Goal: Task Accomplishment & Management: Manage account settings

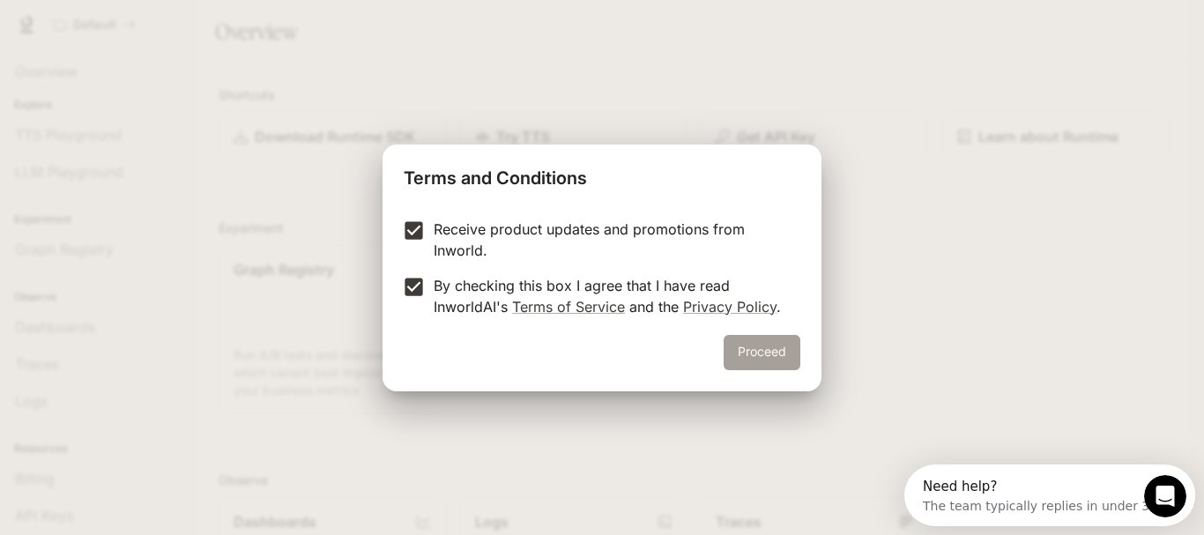
click at [767, 358] on button "Proceed" at bounding box center [762, 352] width 77 height 35
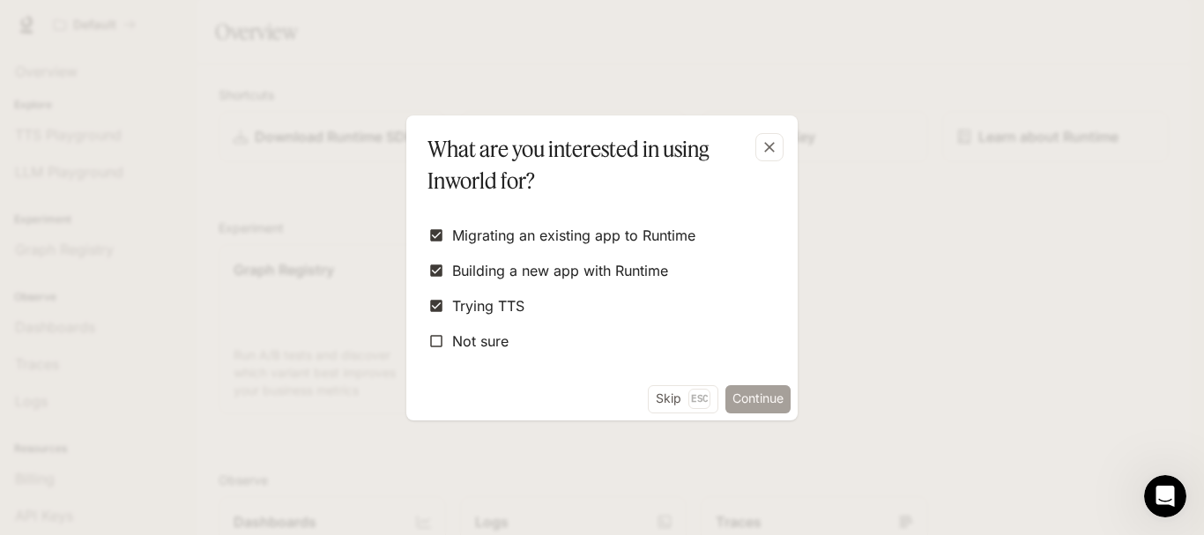
click at [755, 405] on button "Continue" at bounding box center [757, 399] width 65 height 28
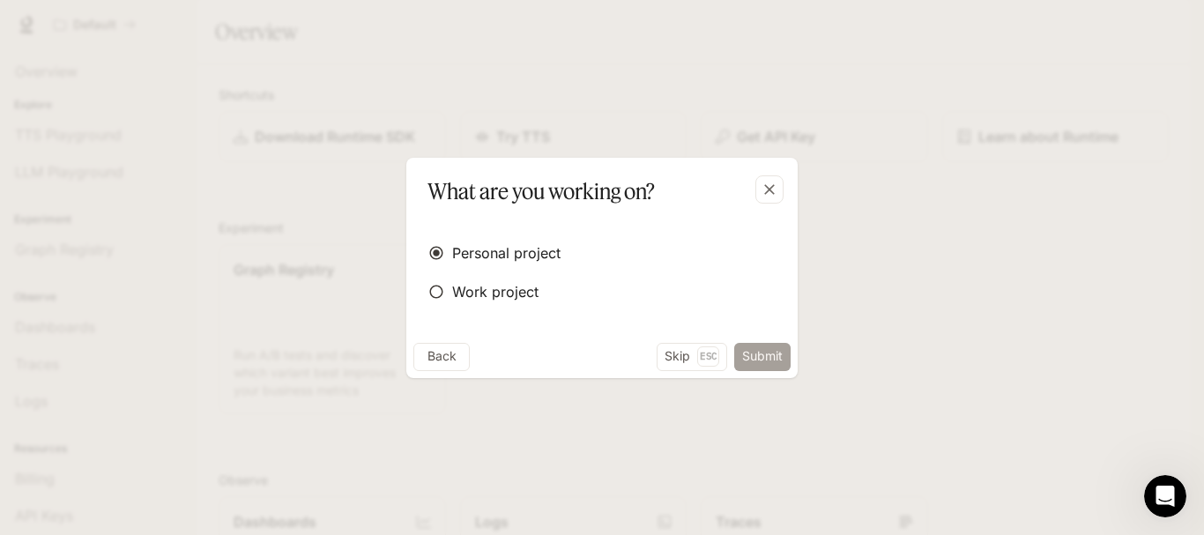
click at [745, 354] on button "Submit" at bounding box center [762, 357] width 56 height 28
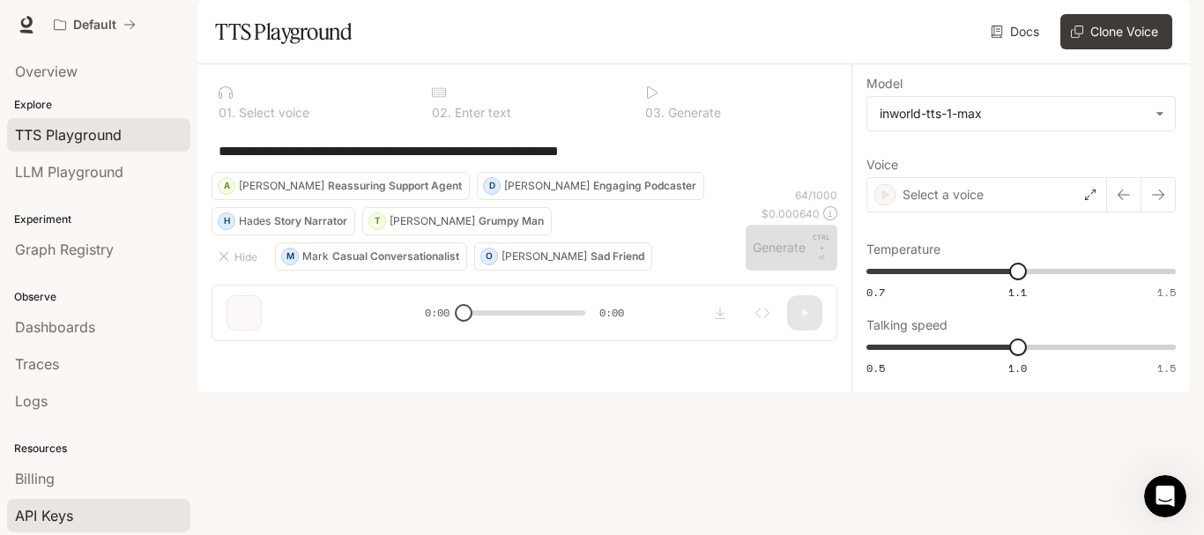
click at [77, 515] on div "API Keys" at bounding box center [98, 515] width 167 height 21
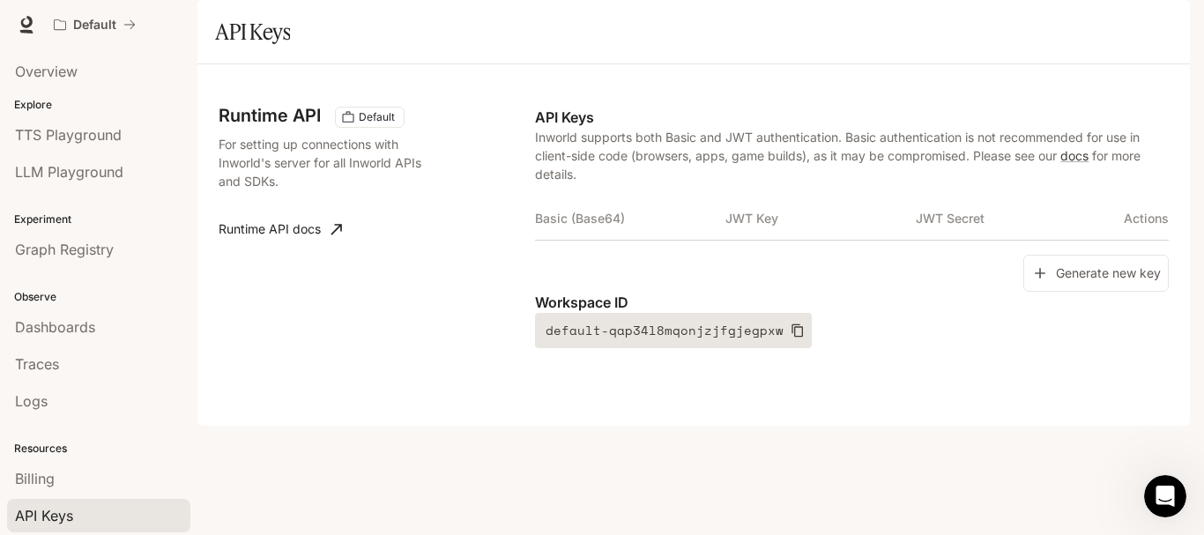
click at [791, 338] on icon "button" at bounding box center [798, 330] width 14 height 14
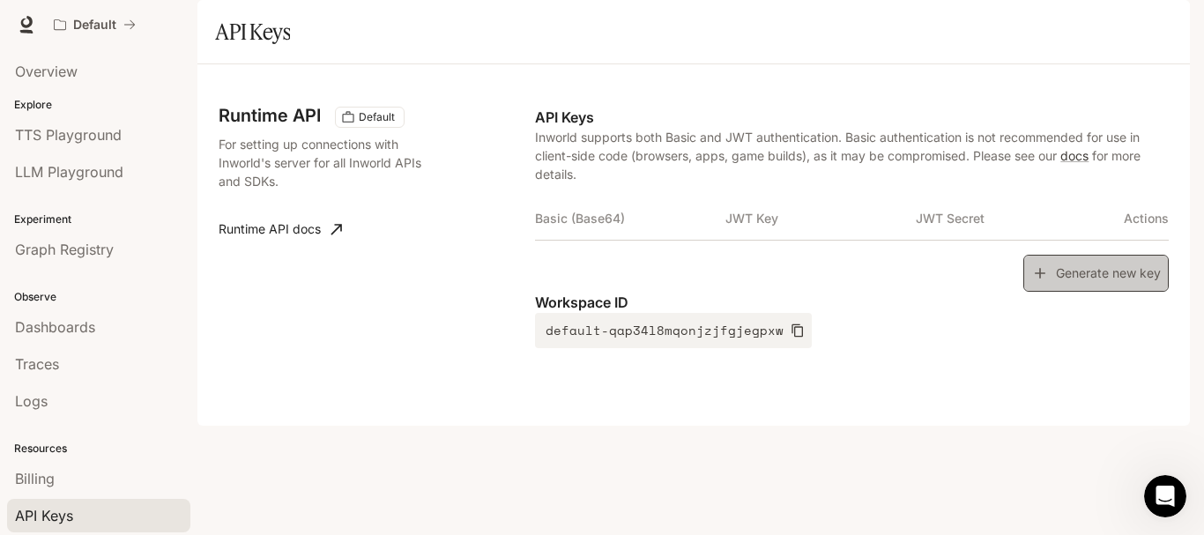
click at [1065, 293] on button "Generate new key" at bounding box center [1095, 274] width 145 height 38
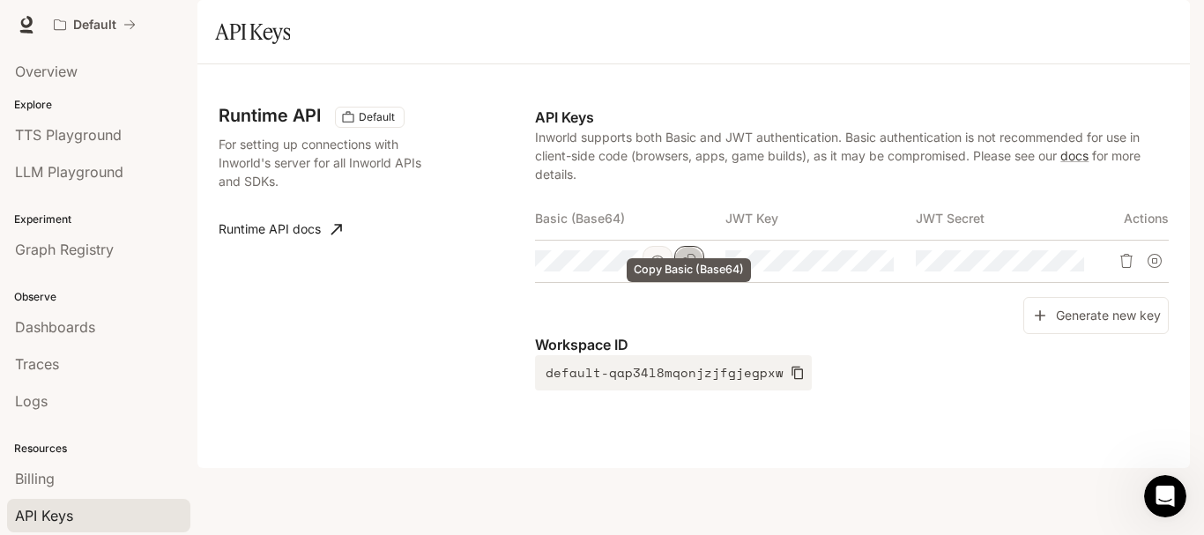
click at [688, 268] on icon "Copy Basic (Base64)" at bounding box center [689, 261] width 14 height 14
click at [695, 268] on icon "Copy Basic (Base64)" at bounding box center [689, 261] width 14 height 14
click at [703, 276] on button "Copy Basic (Base64)" at bounding box center [689, 261] width 30 height 30
